Goal: Find specific page/section: Find specific page/section

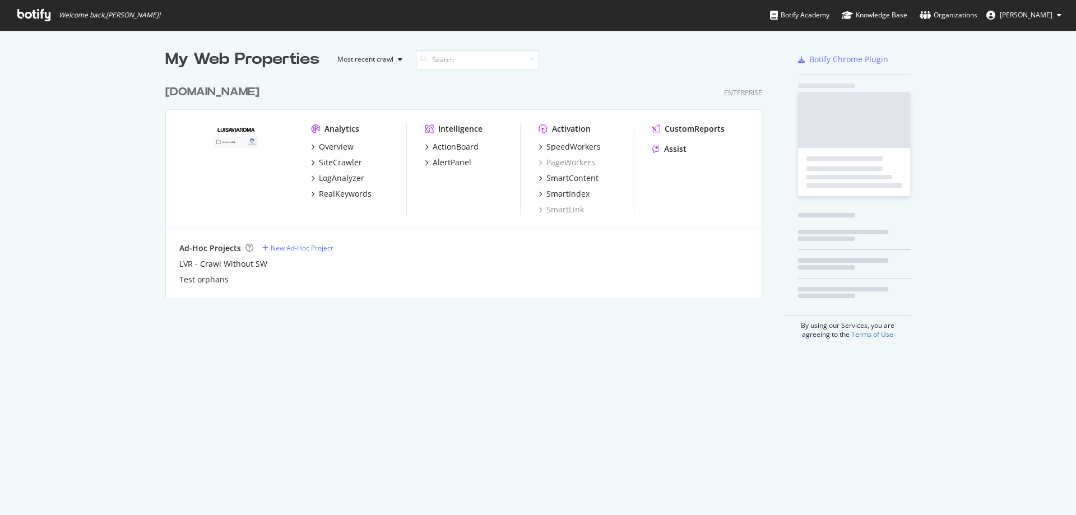
scroll to position [218, 596]
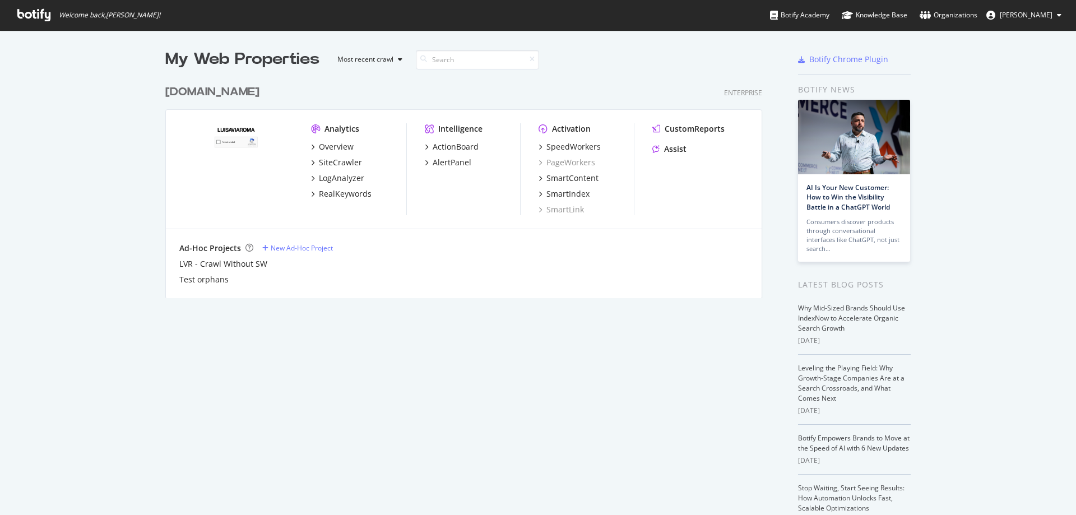
click at [238, 96] on div "[DOMAIN_NAME]" at bounding box center [212, 92] width 94 height 16
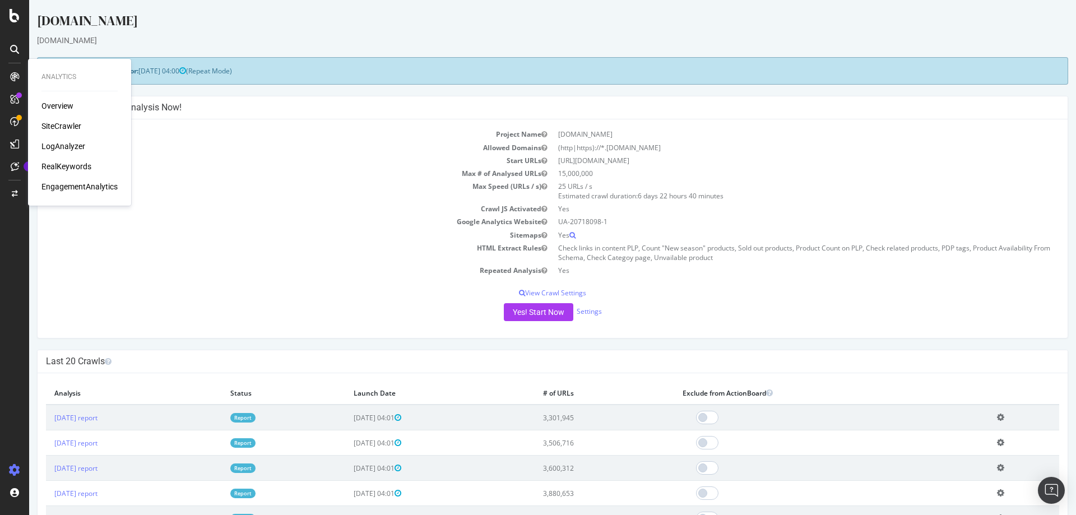
click at [72, 145] on div "LogAnalyzer" at bounding box center [63, 146] width 44 height 11
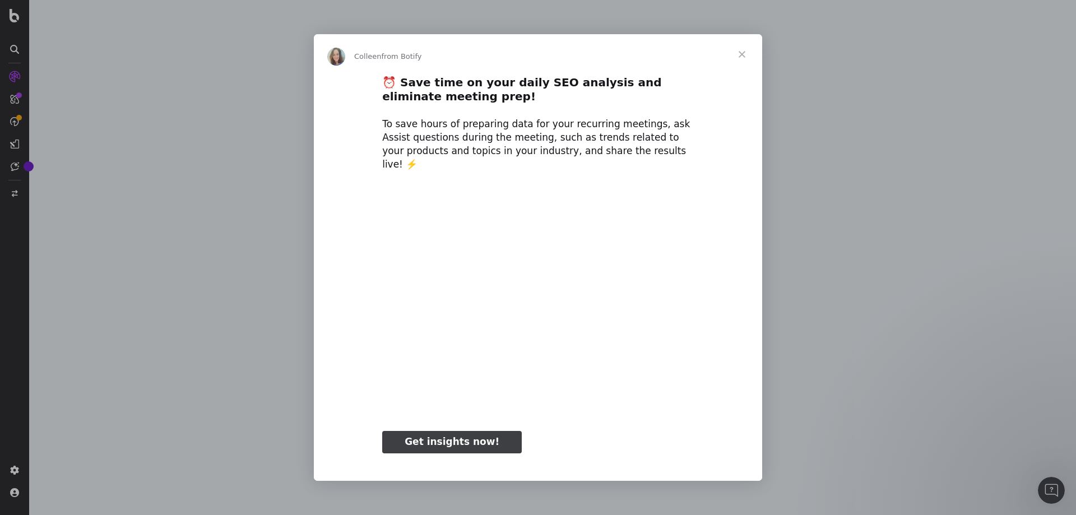
type input "74223"
click at [745, 58] on span "Close" at bounding box center [742, 54] width 40 height 40
